Goal: Information Seeking & Learning: Compare options

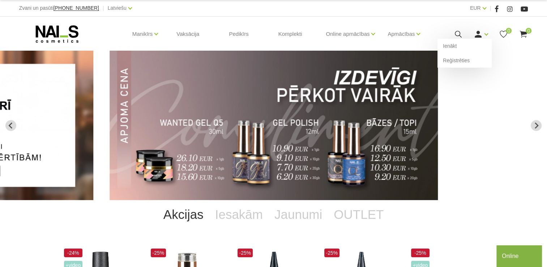
click at [481, 36] on icon at bounding box center [477, 34] width 9 height 9
click at [460, 34] on use at bounding box center [458, 34] width 7 height 7
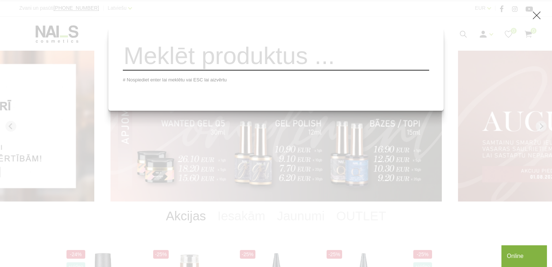
click at [537, 16] on use at bounding box center [537, 16] width 8 height 8
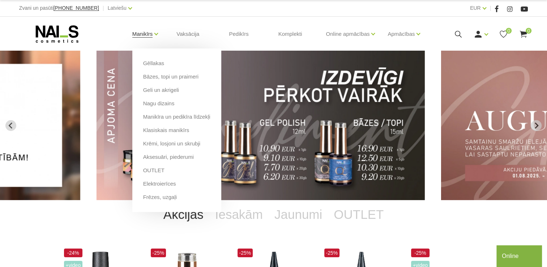
click at [145, 38] on link "Manikīrs" at bounding box center [142, 34] width 21 height 29
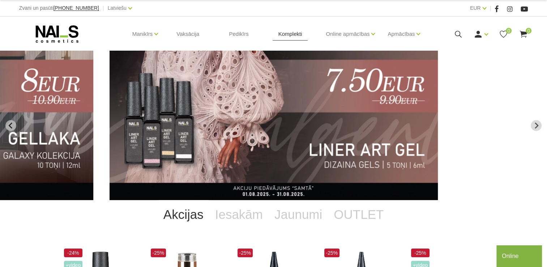
click at [299, 35] on link "Komplekti" at bounding box center [289, 34] width 35 height 35
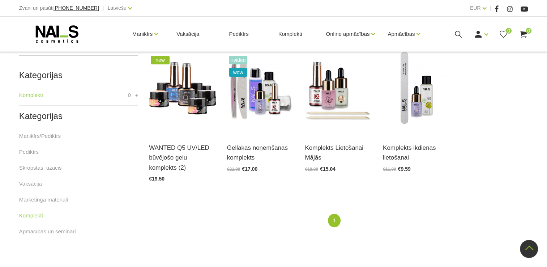
scroll to position [145, 0]
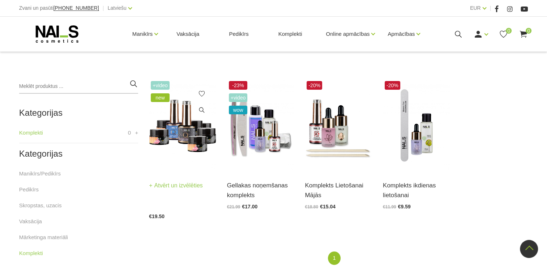
click at [169, 139] on img at bounding box center [182, 125] width 67 height 92
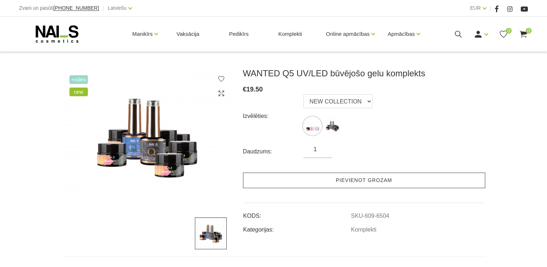
scroll to position [72, 0]
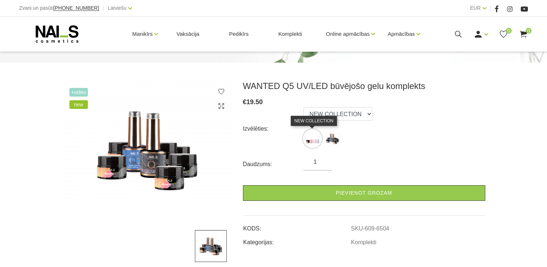
click at [318, 139] on img at bounding box center [312, 138] width 18 height 18
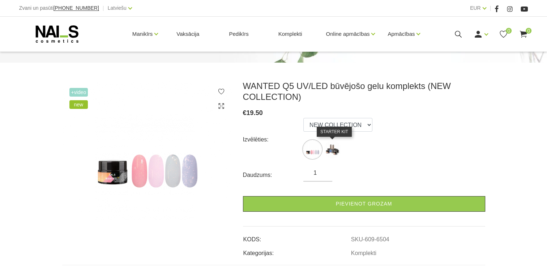
click at [335, 154] on img at bounding box center [332, 149] width 18 height 18
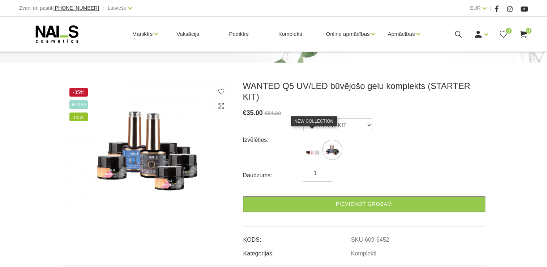
click at [309, 145] on img at bounding box center [312, 150] width 18 height 18
select select "6504"
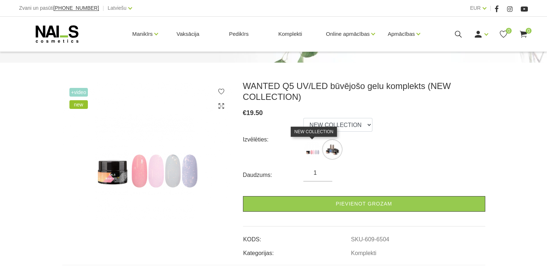
click at [311, 148] on img at bounding box center [312, 149] width 18 height 18
click at [288, 41] on link "Komplekti" at bounding box center [289, 34] width 35 height 35
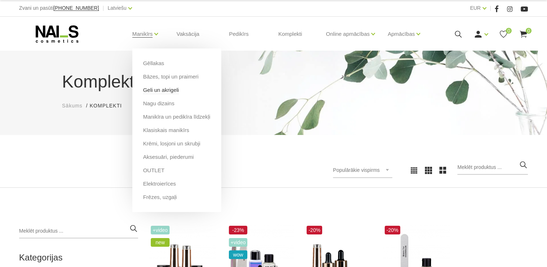
click at [164, 91] on link "Geli un akrigeli" at bounding box center [161, 90] width 36 height 8
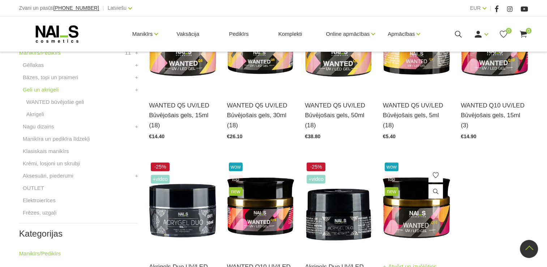
scroll to position [108, 0]
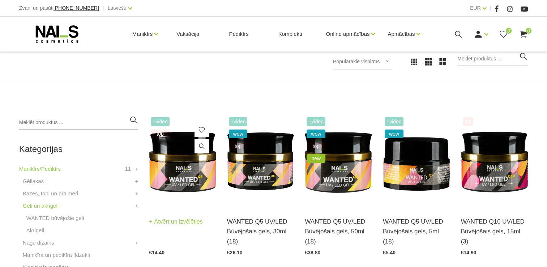
click at [178, 169] on img at bounding box center [182, 161] width 67 height 92
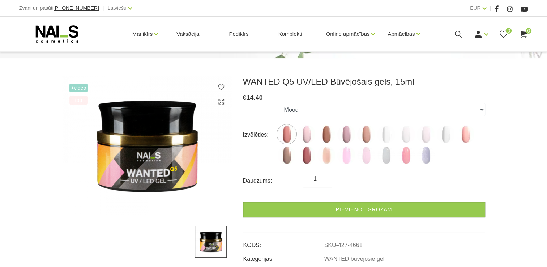
scroll to position [108, 0]
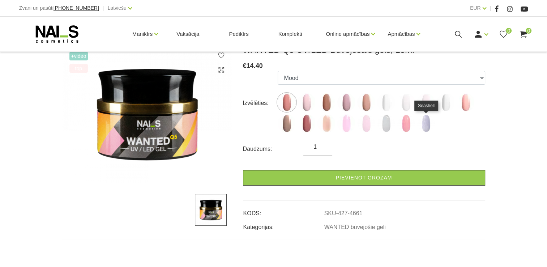
click at [430, 126] on img at bounding box center [426, 123] width 18 height 18
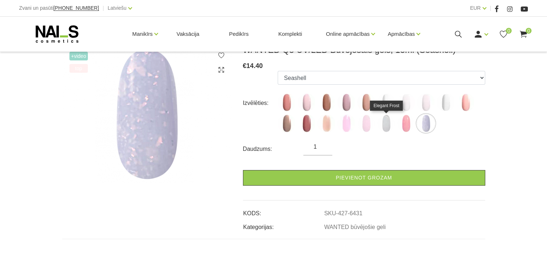
click at [388, 118] on img at bounding box center [386, 123] width 18 height 18
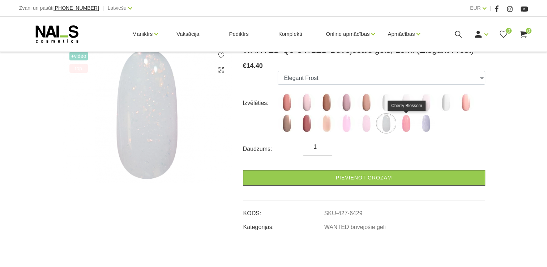
click at [411, 121] on img at bounding box center [406, 123] width 18 height 18
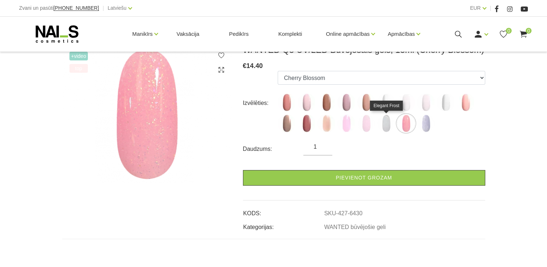
click at [382, 124] on img at bounding box center [386, 123] width 18 height 18
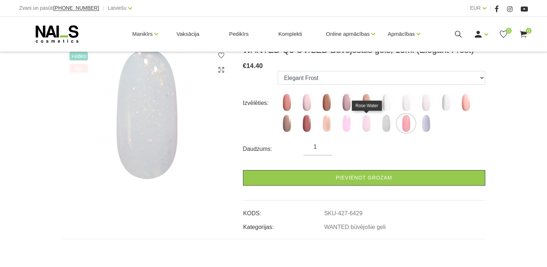
click at [365, 124] on img at bounding box center [366, 123] width 18 height 18
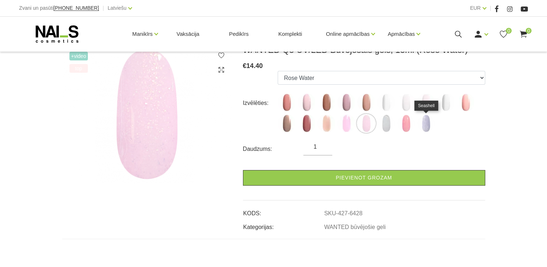
click at [426, 129] on img at bounding box center [426, 123] width 18 height 18
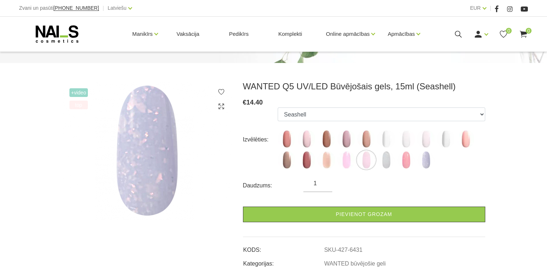
scroll to position [72, 0]
click at [469, 142] on img at bounding box center [465, 138] width 18 height 18
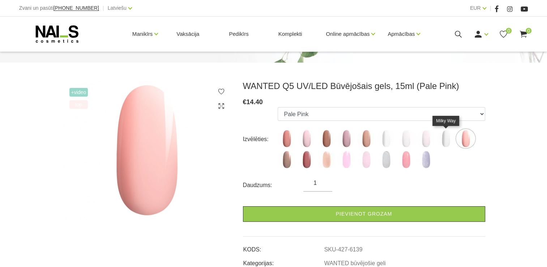
click at [449, 142] on img at bounding box center [446, 138] width 18 height 18
select select "5850"
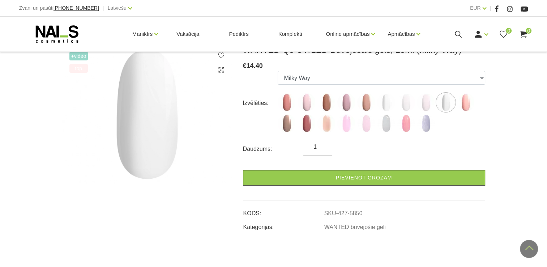
scroll to position [0, 0]
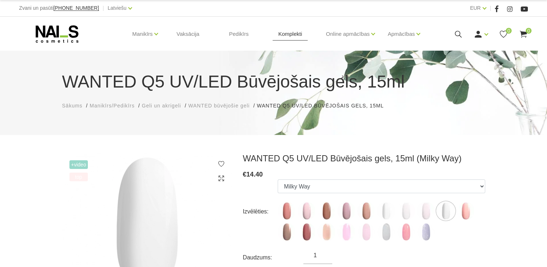
click at [293, 39] on link "Komplekti" at bounding box center [289, 34] width 35 height 35
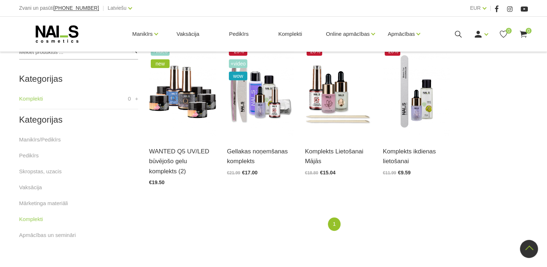
scroll to position [145, 0]
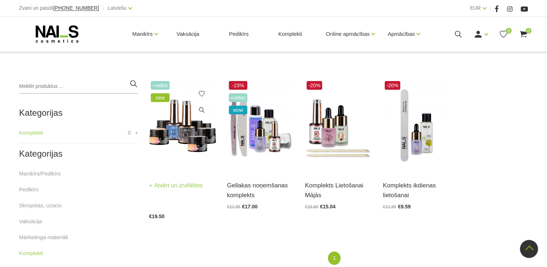
click at [175, 150] on img at bounding box center [182, 125] width 67 height 92
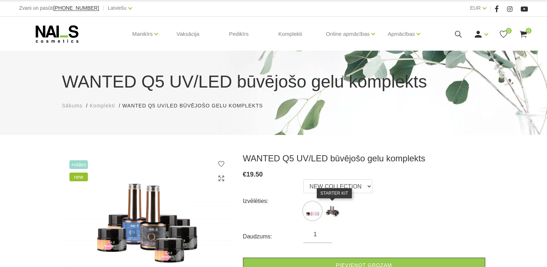
click at [334, 210] on img at bounding box center [332, 211] width 18 height 18
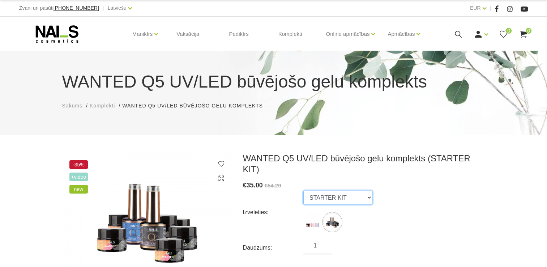
click at [358, 191] on select "NEW COLLECTION STARTER KIT" at bounding box center [337, 197] width 69 height 14
click at [303, 190] on select "NEW COLLECTION STARTER KIT" at bounding box center [337, 197] width 69 height 14
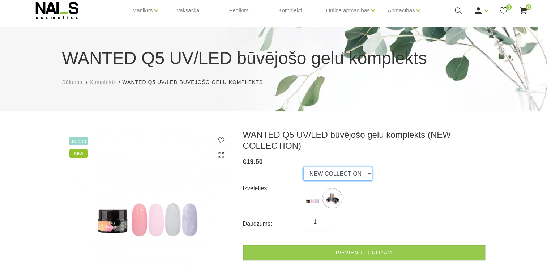
scroll to position [36, 0]
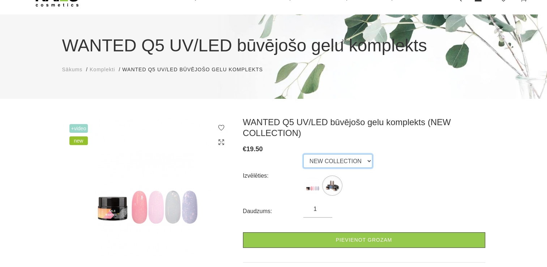
click at [356, 160] on select "NEW COLLECTION STARTER KIT" at bounding box center [337, 161] width 69 height 14
click at [303, 154] on select "NEW COLLECTION STARTER KIT" at bounding box center [337, 161] width 69 height 14
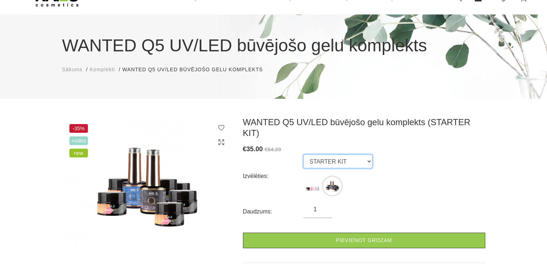
click at [364, 154] on select "NEW COLLECTION STARTER KIT" at bounding box center [337, 161] width 69 height 14
select select "6504"
click at [303, 154] on select "NEW COLLECTION STARTER KIT" at bounding box center [337, 161] width 69 height 14
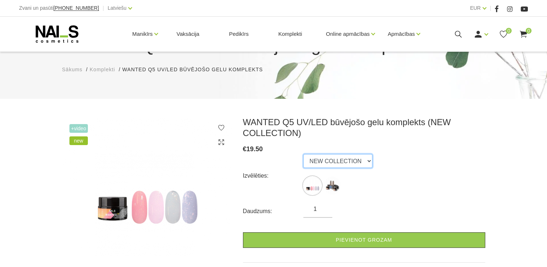
scroll to position [72, 0]
